Goal: Task Accomplishment & Management: Complete application form

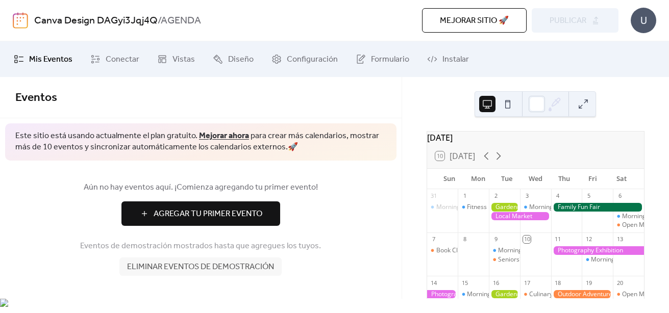
click at [275, 216] on button "Agregar Tu Primer Evento" at bounding box center [200, 214] width 159 height 24
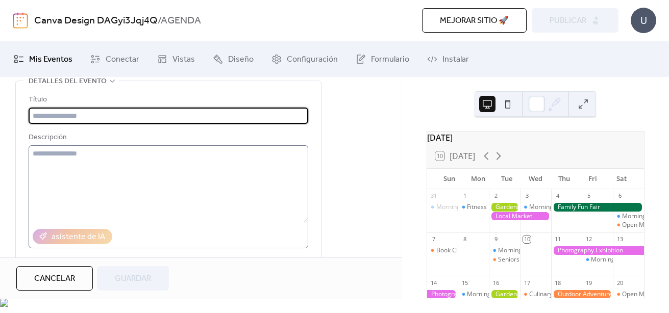
scroll to position [51, 0]
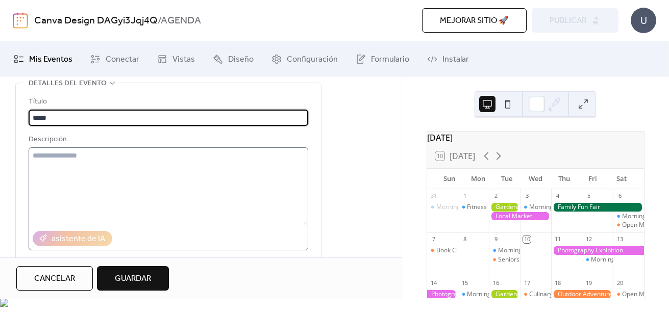
type input "*****"
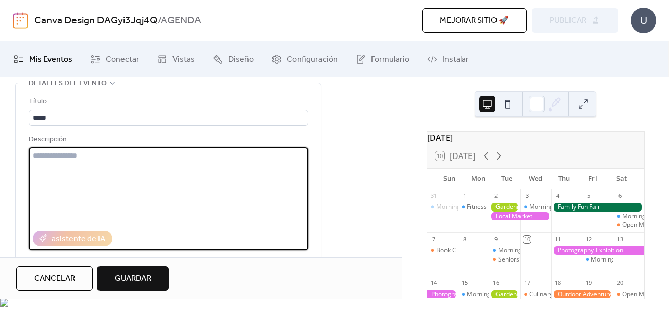
click at [185, 175] on textarea at bounding box center [169, 187] width 280 height 78
type textarea "*"
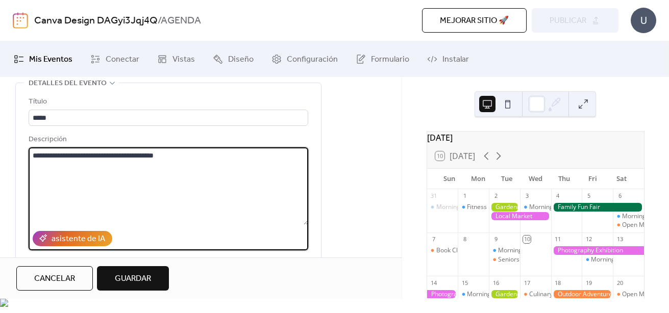
type textarea "**********"
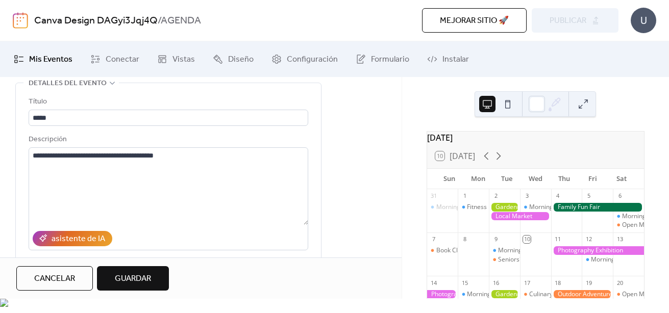
click at [190, 276] on div "Cancelar Guardar" at bounding box center [201, 278] width 402 height 41
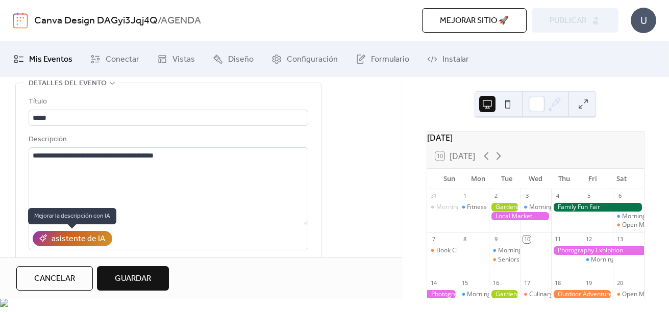
click at [86, 233] on div "asistente de IA" at bounding box center [79, 239] width 54 height 12
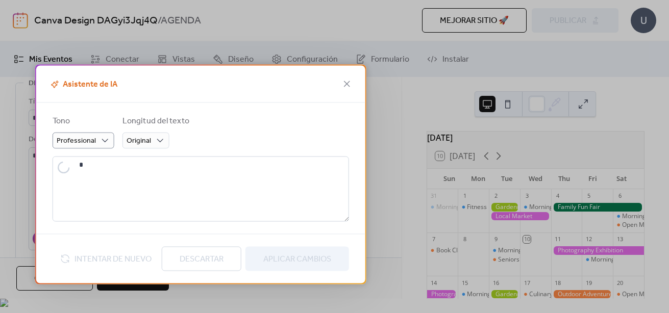
type textarea "**********"
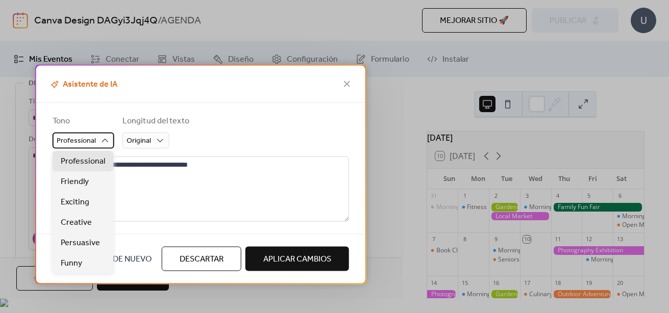
click at [108, 148] on div "Professional" at bounding box center [84, 141] width 62 height 16
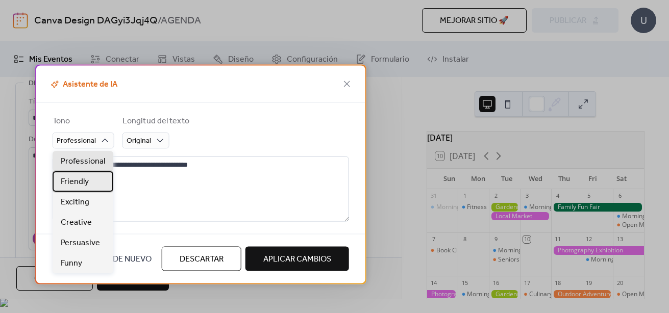
click at [97, 182] on div "Friendly" at bounding box center [83, 181] width 61 height 20
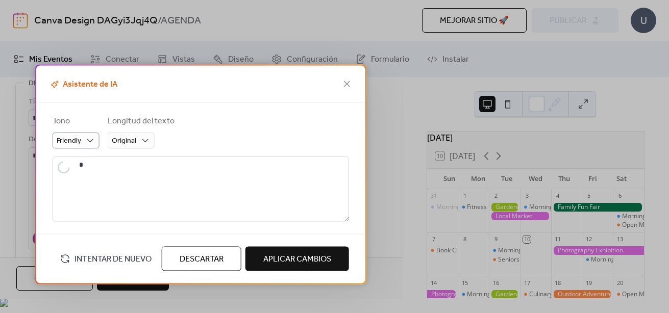
type textarea "**********"
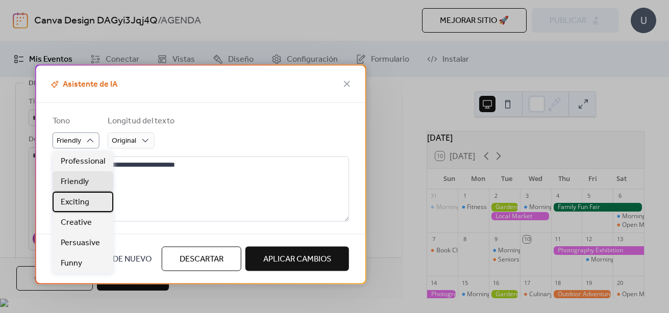
click at [91, 204] on div "Exciting" at bounding box center [83, 202] width 61 height 20
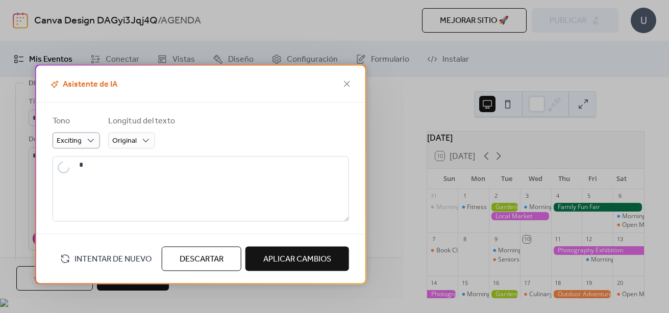
type textarea "**********"
click at [266, 262] on span "Aplicar Cambios" at bounding box center [297, 260] width 68 height 12
type textarea "**********"
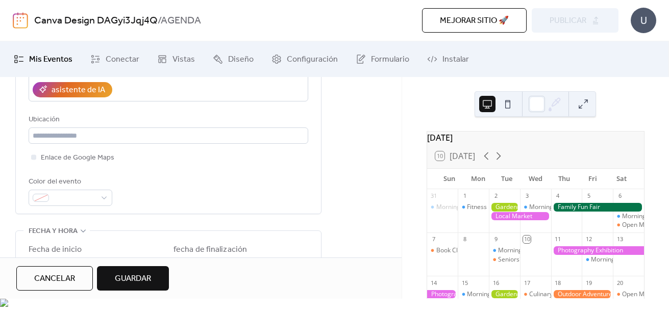
scroll to position [201, 0]
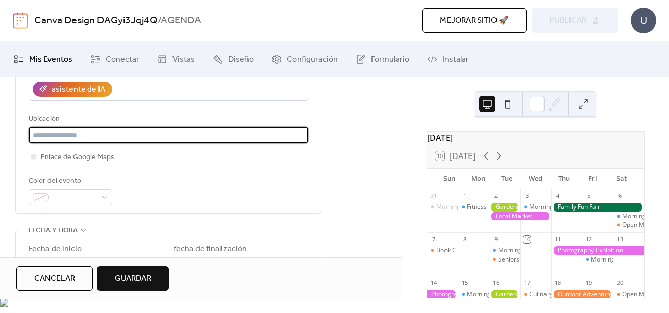
click at [50, 134] on input "text" at bounding box center [169, 135] width 280 height 16
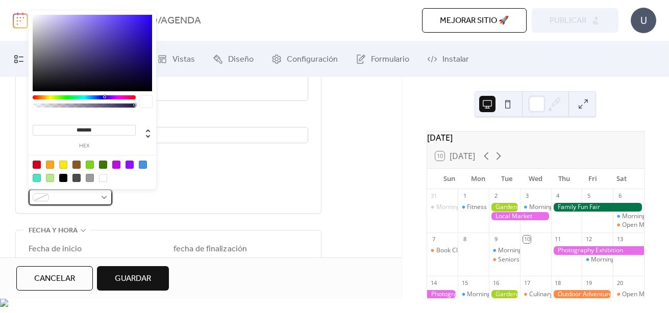
click at [65, 196] on span at bounding box center [74, 198] width 43 height 12
click at [142, 165] on div at bounding box center [143, 165] width 8 height 8
type input "*******"
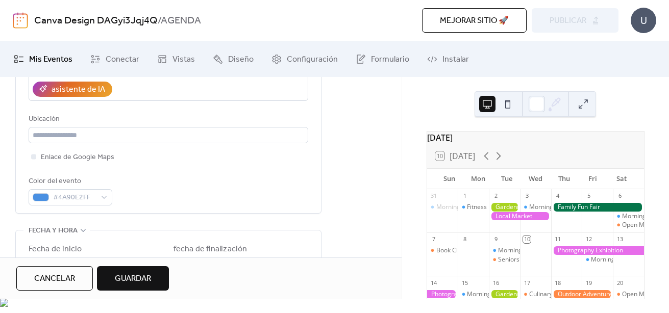
click at [161, 204] on div "Color del evento #4A90E2FF" at bounding box center [169, 191] width 280 height 30
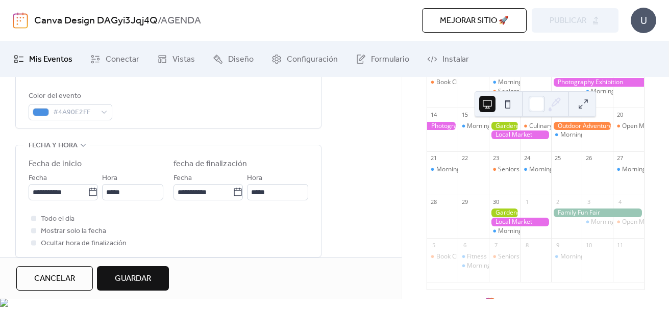
scroll to position [191, 0]
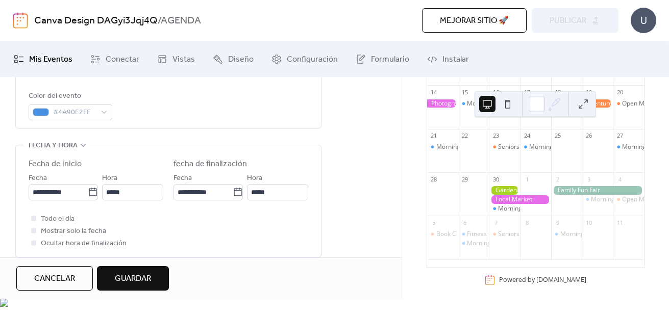
click at [526, 204] on div at bounding box center [520, 199] width 62 height 9
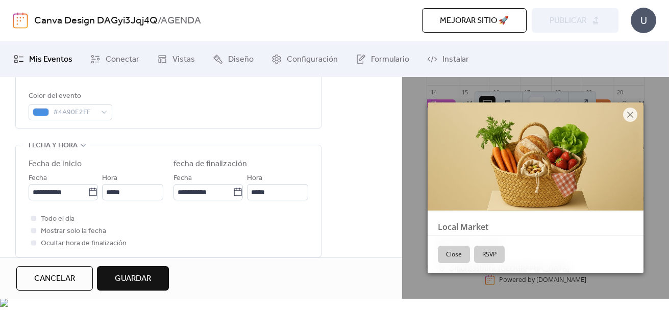
scroll to position [106, 0]
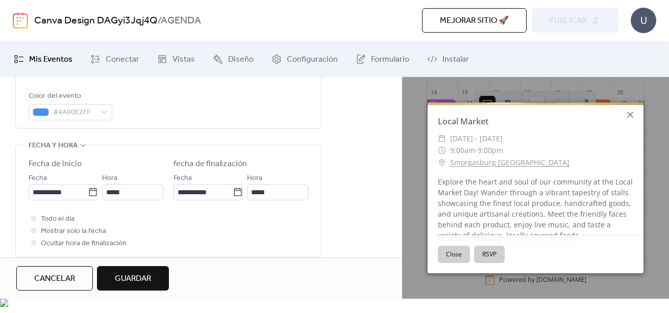
click at [630, 115] on icon at bounding box center [630, 115] width 6 height 6
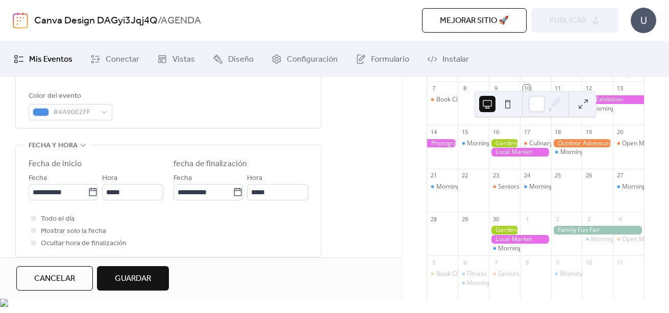
scroll to position [151, 0]
click at [142, 282] on button "Guardar" at bounding box center [133, 278] width 72 height 24
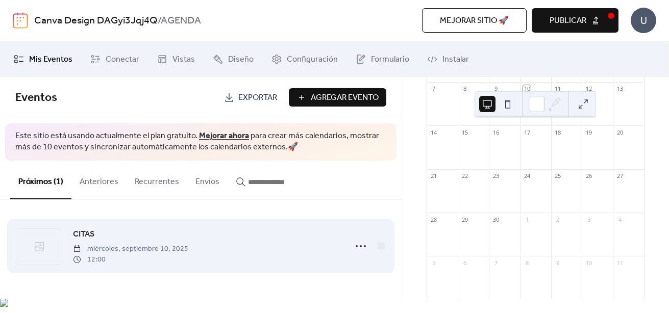
click at [342, 252] on div "CITAS miércoles, septiembre 10, 2025 12:00" at bounding box center [200, 246] width 371 height 62
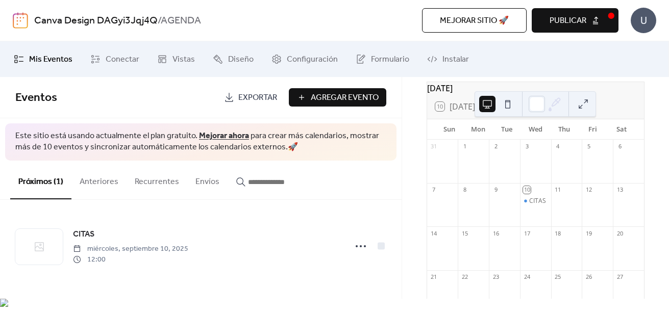
scroll to position [54, 0]
click at [522, 193] on div "10" at bounding box center [535, 186] width 31 height 14
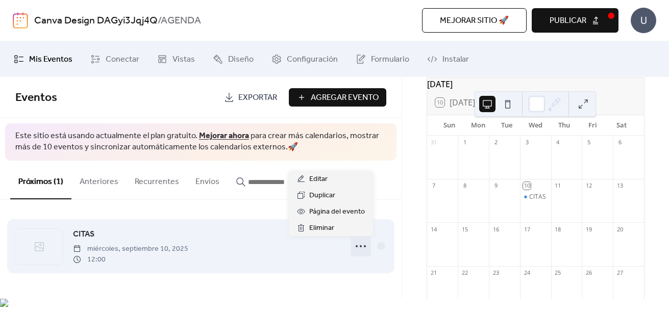
click at [361, 250] on icon at bounding box center [361, 246] width 16 height 16
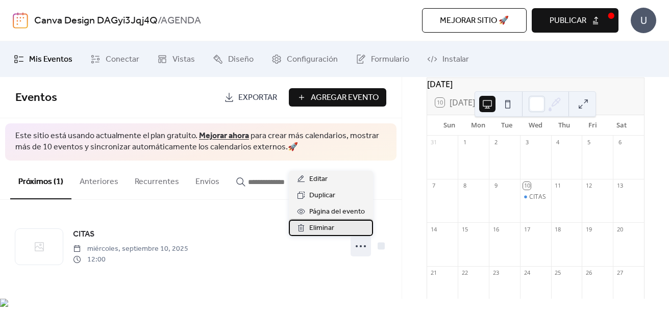
click at [328, 225] on span "Eliminar" at bounding box center [321, 229] width 25 height 12
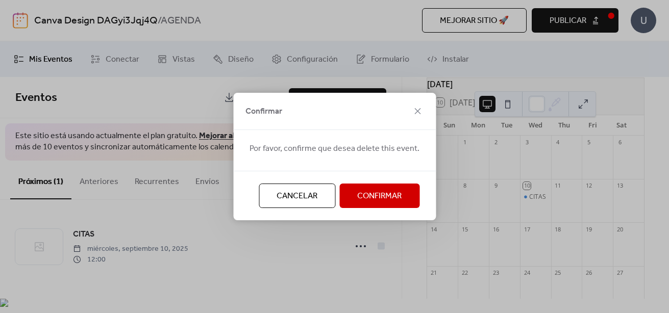
click at [369, 190] on span "Confirmar" at bounding box center [379, 196] width 44 height 12
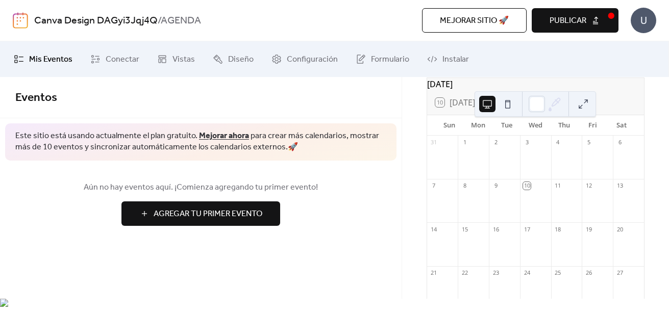
click at [511, 210] on div at bounding box center [504, 206] width 31 height 26
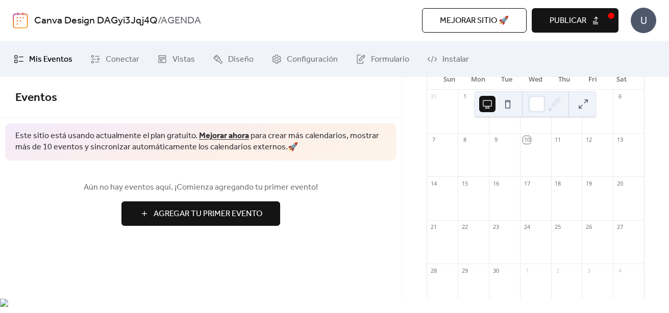
scroll to position [114, 0]
